Goal: Information Seeking & Learning: Learn about a topic

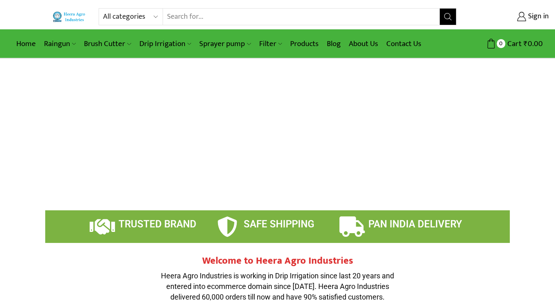
click at [177, 41] on link "Drip Irrigation" at bounding box center [165, 43] width 60 height 19
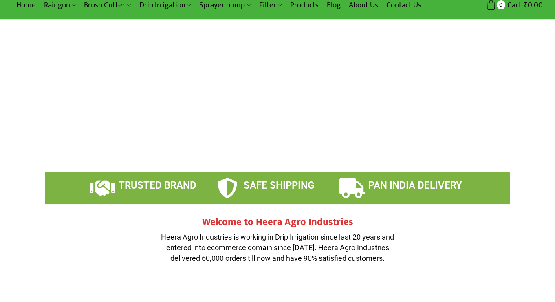
scroll to position [40, 0]
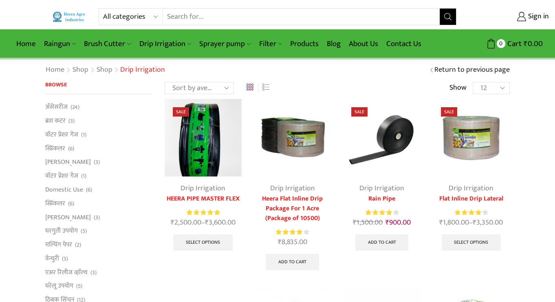
click at [402, 149] on img at bounding box center [381, 137] width 77 height 77
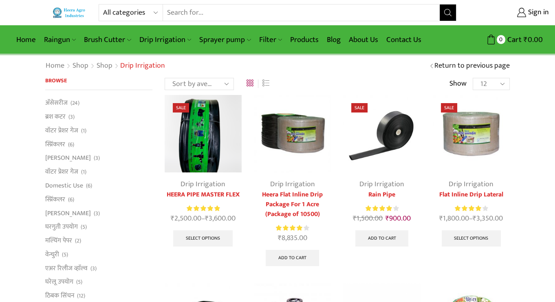
scroll to position [7, 0]
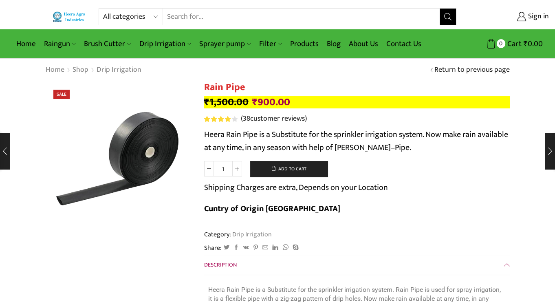
scroll to position [7, 0]
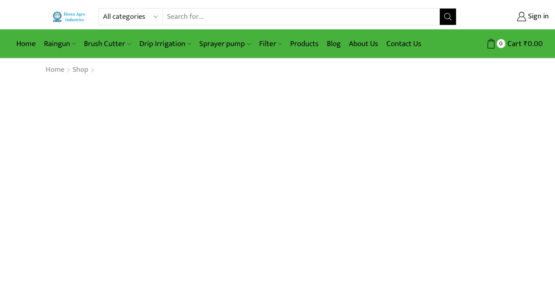
click at [221, 44] on link "Sprayer pump" at bounding box center [225, 43] width 60 height 19
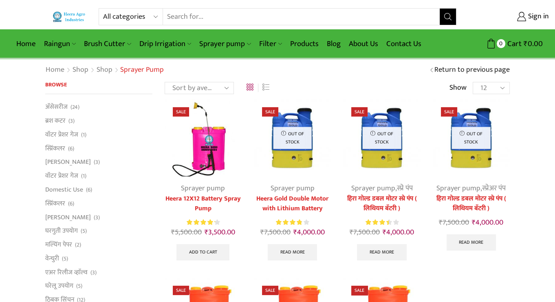
click at [227, 45] on link "Sprayer pump" at bounding box center [225, 43] width 60 height 19
click at [490, 102] on img at bounding box center [471, 137] width 77 height 77
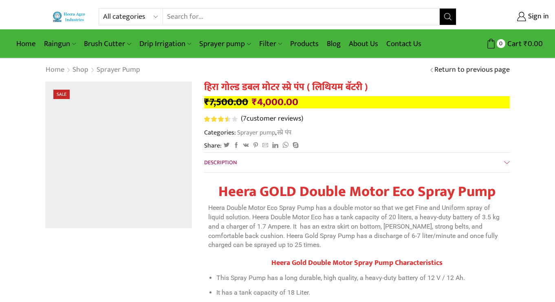
scroll to position [18, 0]
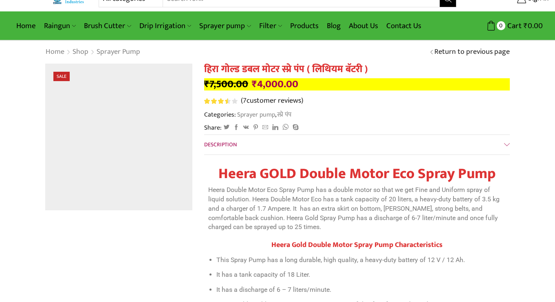
click at [217, 23] on link "Sprayer pump" at bounding box center [225, 25] width 60 height 19
click at [0, 0] on link "Heera Double Motar Sprayer Pump" at bounding box center [0, 0] width 0 height 0
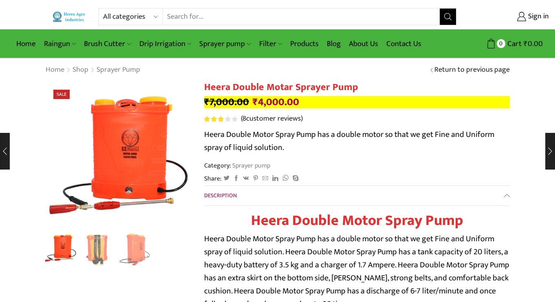
click at [267, 49] on link "Filter" at bounding box center [270, 43] width 31 height 19
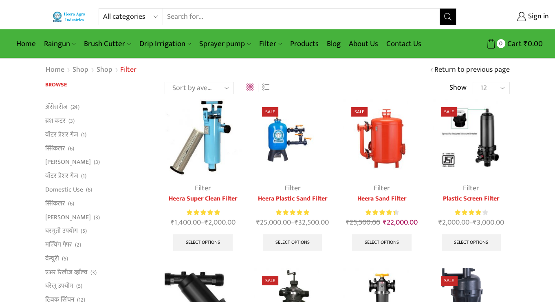
click at [111, 35] on link "Brush Cutter" at bounding box center [107, 43] width 55 height 19
click at [0, 0] on link "Heera Brush Cutter" at bounding box center [0, 0] width 0 height 0
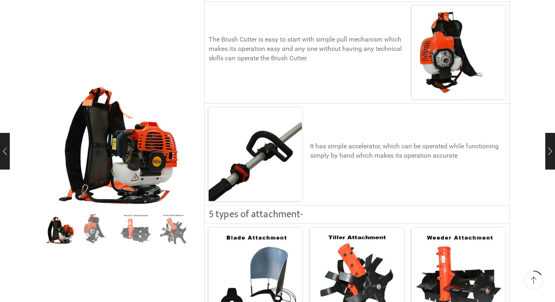
scroll to position [594, 0]
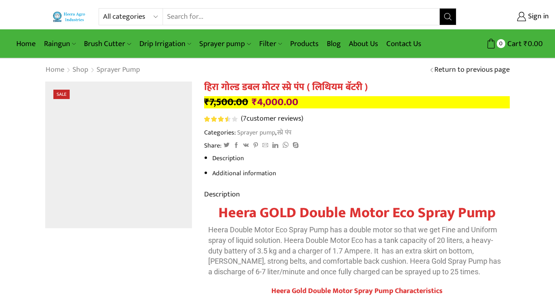
scroll to position [18, 0]
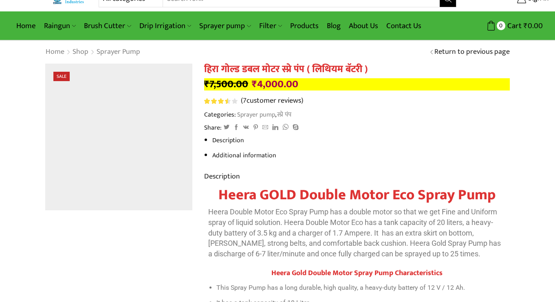
click at [20, 46] on div "Home Shop Sprayer pump Return to previous page" at bounding box center [277, 52] width 555 height 23
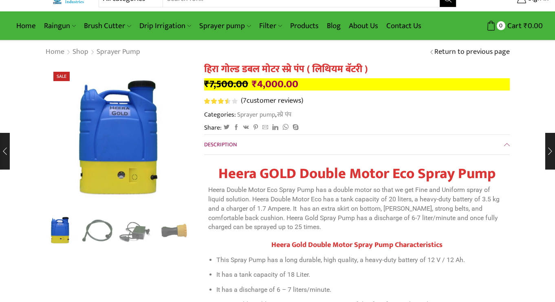
click at [62, 21] on link "Raingun" at bounding box center [60, 25] width 40 height 19
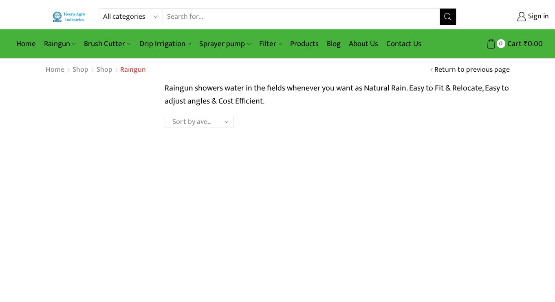
click at [338, 13] on input "Search input" at bounding box center [301, 17] width 277 height 16
type input "Mulching"
click at [440, 9] on button "Search" at bounding box center [448, 17] width 16 height 16
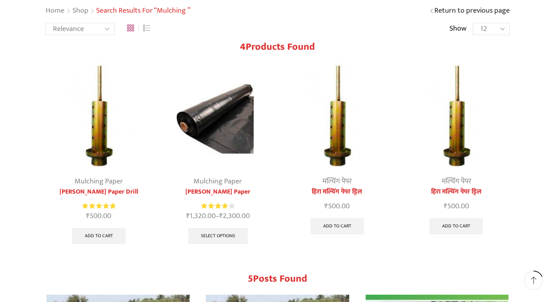
scroll to position [58, 0]
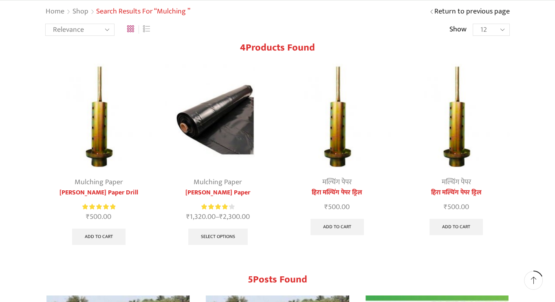
click at [189, 170] on img at bounding box center [218, 117] width 107 height 107
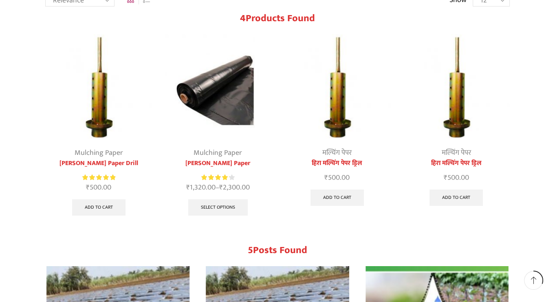
scroll to position [50, 0]
